Goal: Information Seeking & Learning: Find specific page/section

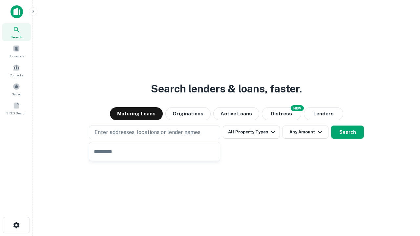
type input "**********"
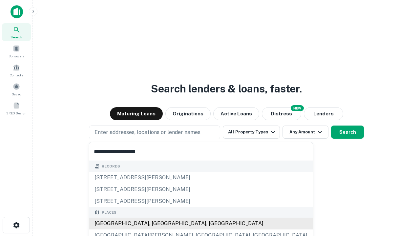
click at [157, 224] on div "[GEOGRAPHIC_DATA], [GEOGRAPHIC_DATA], [GEOGRAPHIC_DATA]" at bounding box center [201, 224] width 224 height 12
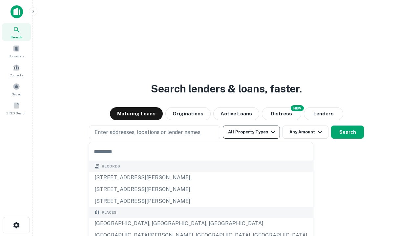
click at [251, 132] on button "All Property Types" at bounding box center [251, 132] width 57 height 13
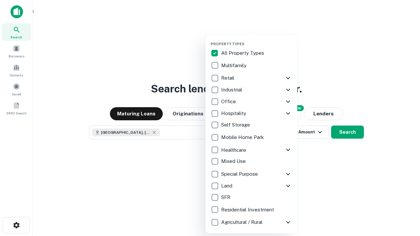
click at [257, 40] on button "button" at bounding box center [257, 40] width 92 height 0
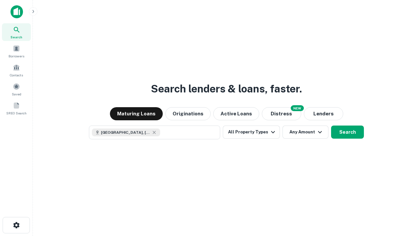
scroll to position [11, 0]
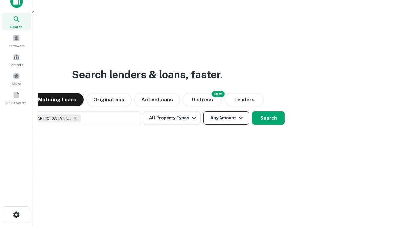
click at [204, 112] on button "Any Amount" at bounding box center [227, 118] width 46 height 13
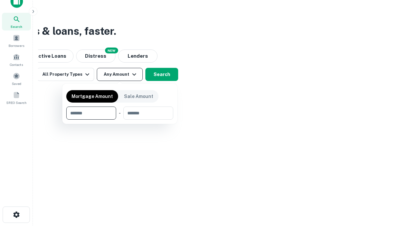
type input "*******"
click at [120, 120] on button "button" at bounding box center [119, 120] width 107 height 0
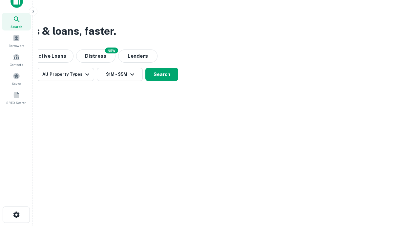
scroll to position [4, 121]
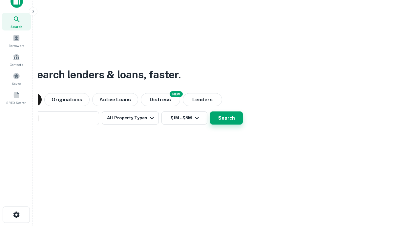
click at [227, 118] on button "Search" at bounding box center [226, 118] width 33 height 13
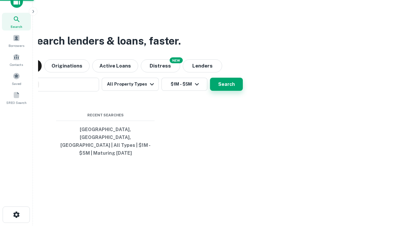
scroll to position [0, 121]
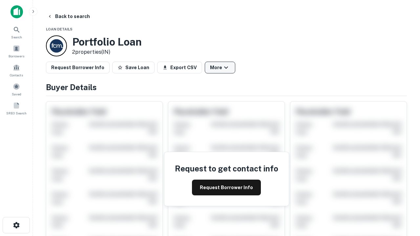
click at [220, 68] on button "More" at bounding box center [220, 68] width 31 height 12
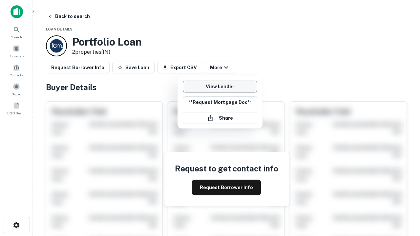
click at [220, 87] on link "View Lender" at bounding box center [220, 87] width 75 height 12
